Goal: Browse casually

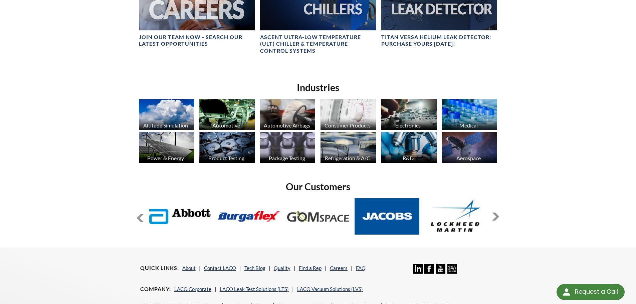
scroll to position [467, 0]
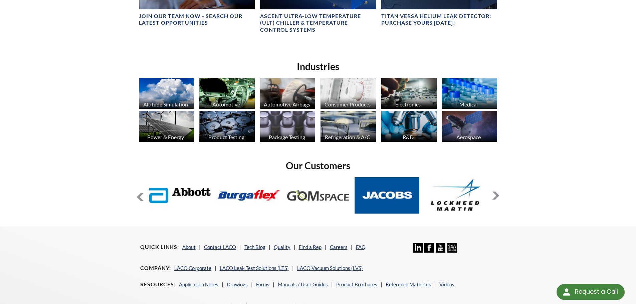
click at [495, 196] on button at bounding box center [496, 196] width 8 height 8
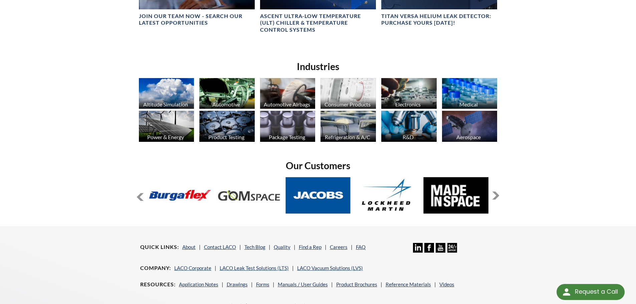
click at [495, 196] on button at bounding box center [496, 196] width 8 height 8
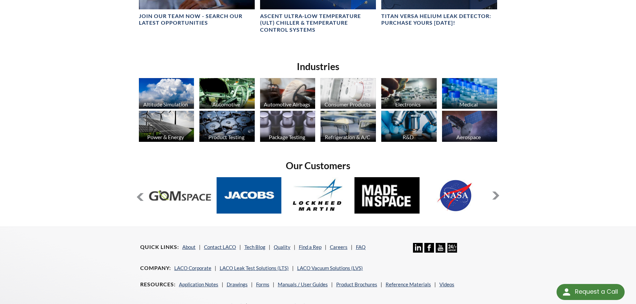
click at [495, 196] on button at bounding box center [496, 196] width 8 height 8
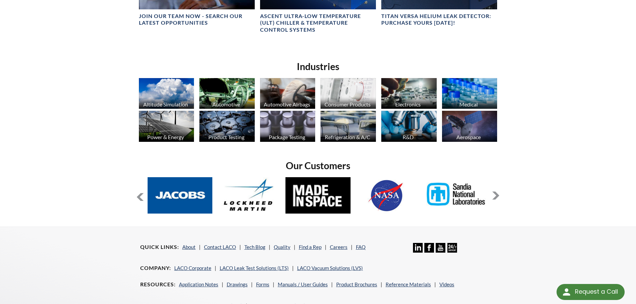
click at [495, 196] on button at bounding box center [496, 196] width 8 height 8
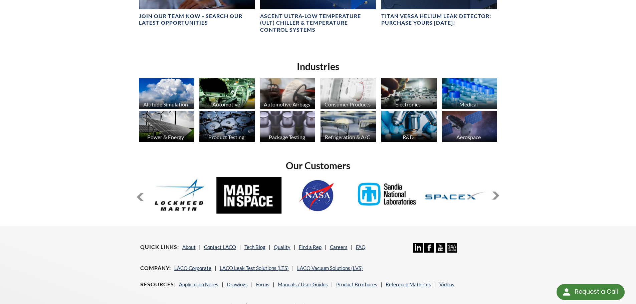
click at [495, 196] on button at bounding box center [496, 196] width 8 height 8
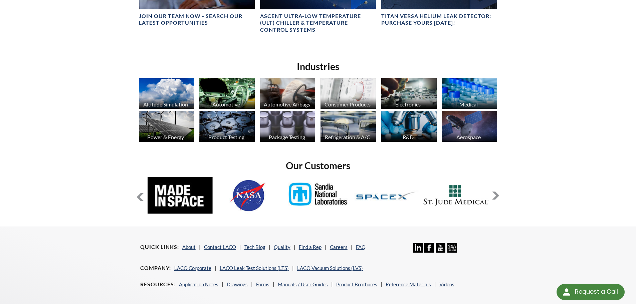
click at [495, 196] on button at bounding box center [496, 196] width 8 height 8
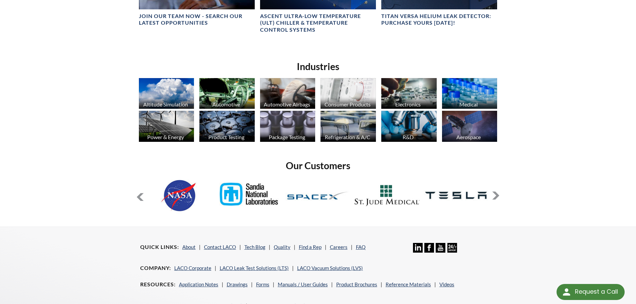
click at [495, 196] on button at bounding box center [496, 196] width 8 height 8
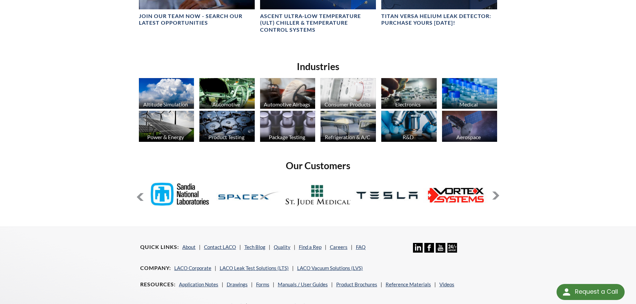
click at [495, 196] on button at bounding box center [496, 196] width 8 height 8
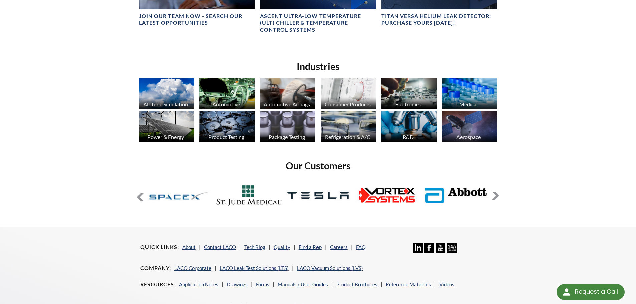
click at [495, 196] on button at bounding box center [496, 196] width 8 height 8
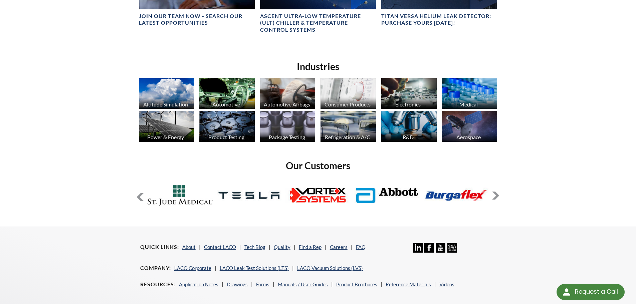
click at [495, 196] on button at bounding box center [496, 196] width 8 height 8
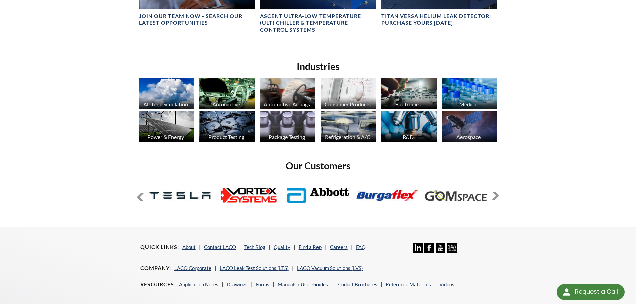
click at [495, 196] on button at bounding box center [496, 196] width 8 height 8
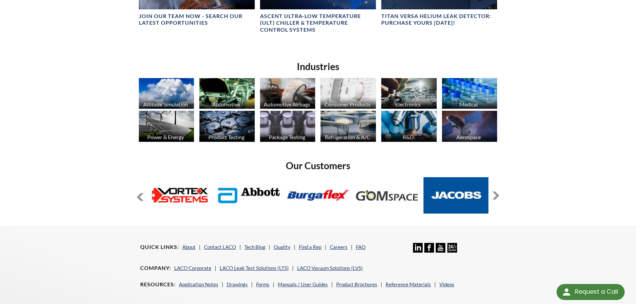
click at [495, 196] on button at bounding box center [496, 196] width 8 height 8
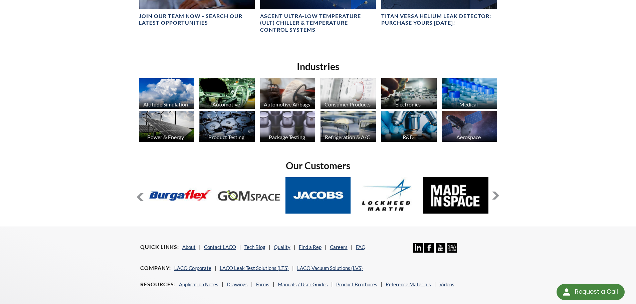
click at [495, 196] on button at bounding box center [496, 196] width 8 height 8
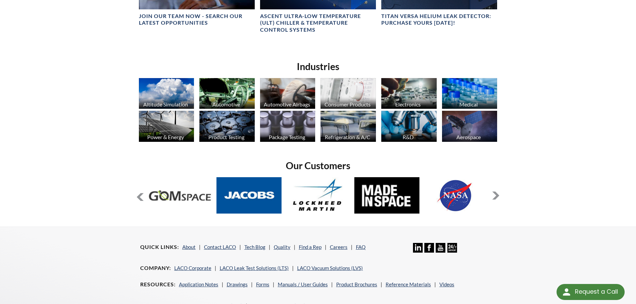
click at [495, 196] on button at bounding box center [496, 196] width 8 height 8
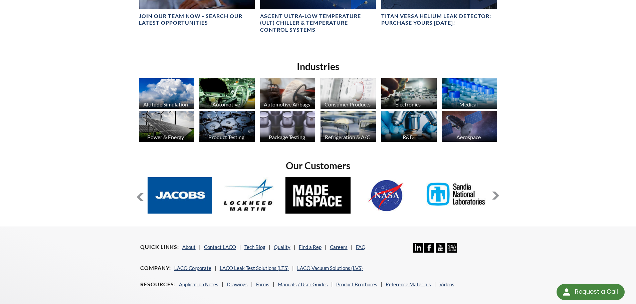
click at [495, 196] on button at bounding box center [496, 196] width 8 height 8
